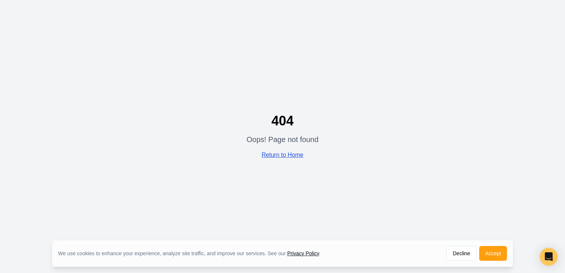
click at [283, 157] on link "Return to Home" at bounding box center [283, 155] width 42 height 6
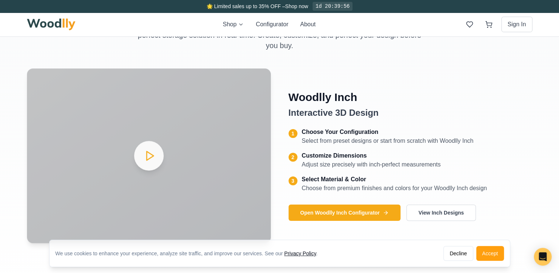
scroll to position [370, 0]
